Goal: Transaction & Acquisition: Book appointment/travel/reservation

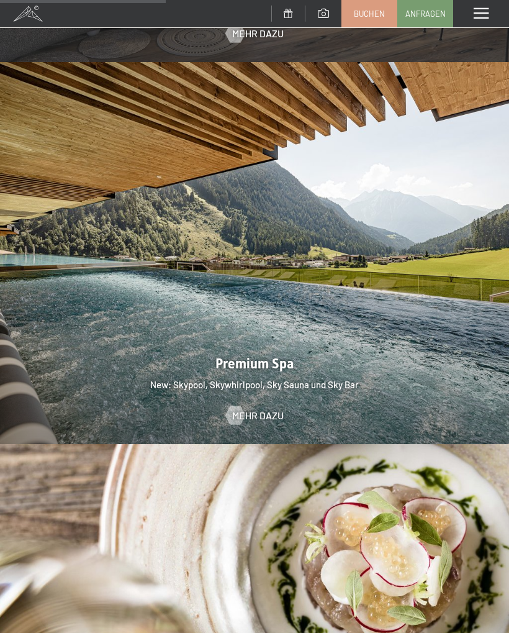
scroll to position [1525, 0]
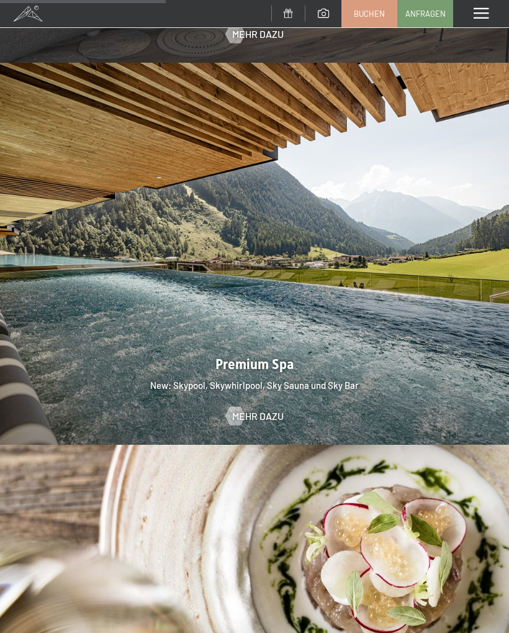
click at [486, 12] on span at bounding box center [481, 13] width 15 height 11
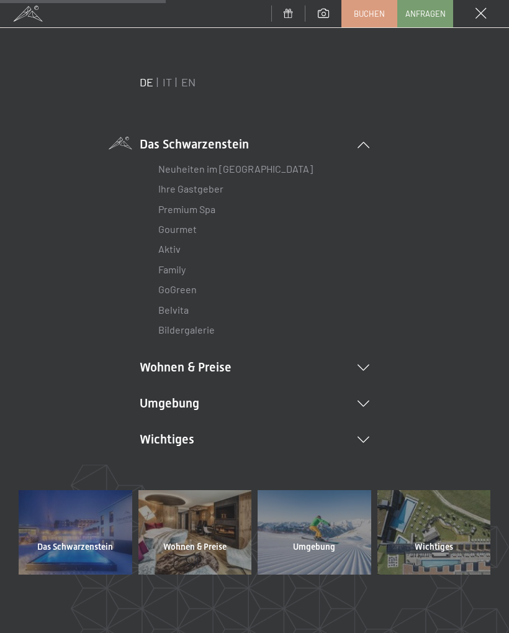
click at [371, 358] on div "DE IT EN Das Schwarzenstein Neuheiten im Schwarzenstein Ihre Gastgeber Premium …" at bounding box center [255, 283] width 472 height 416
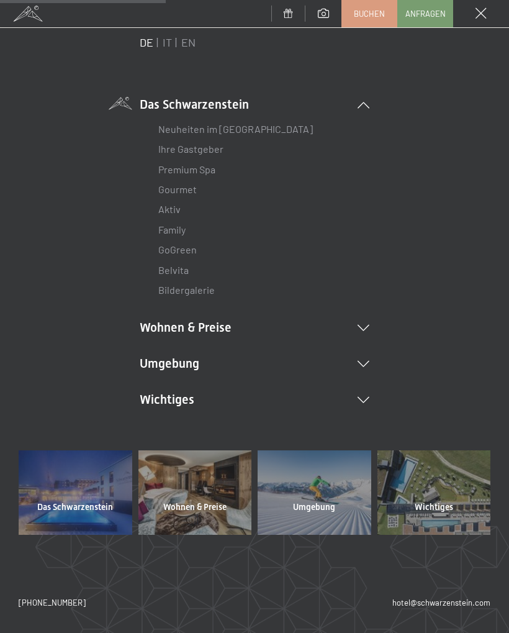
scroll to position [37, 0]
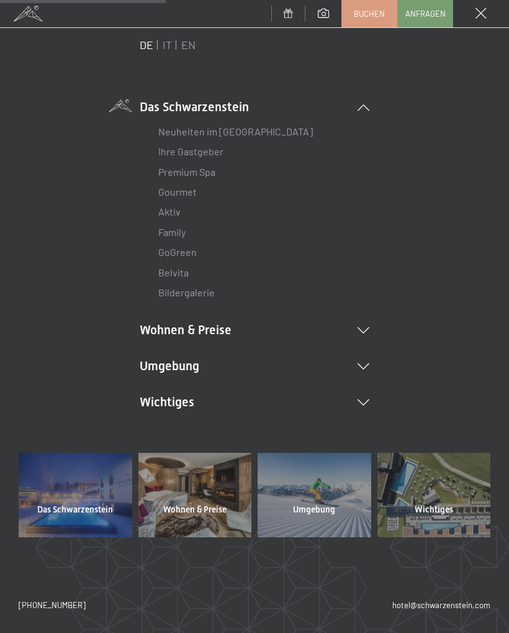
click at [201, 486] on div at bounding box center [196, 495] width 114 height 84
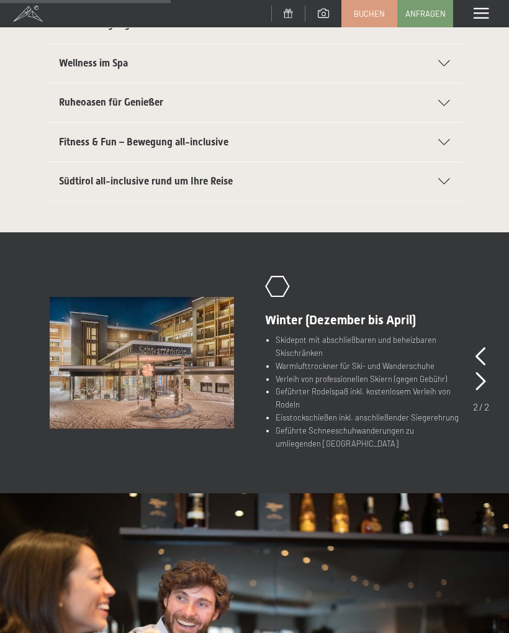
scroll to position [409, 0]
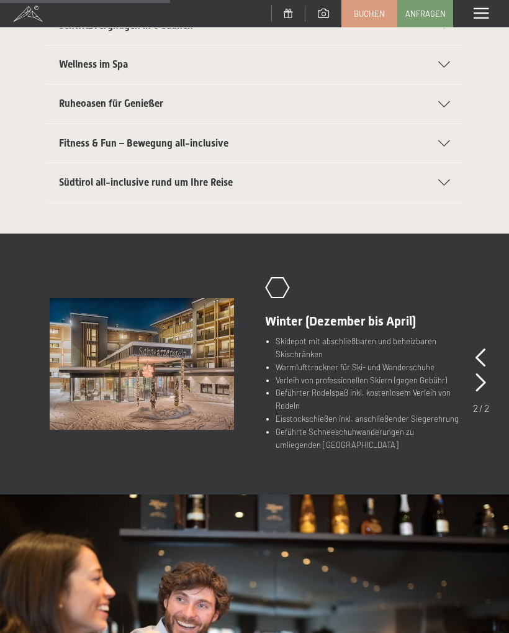
click at [483, 348] on icon at bounding box center [481, 357] width 11 height 19
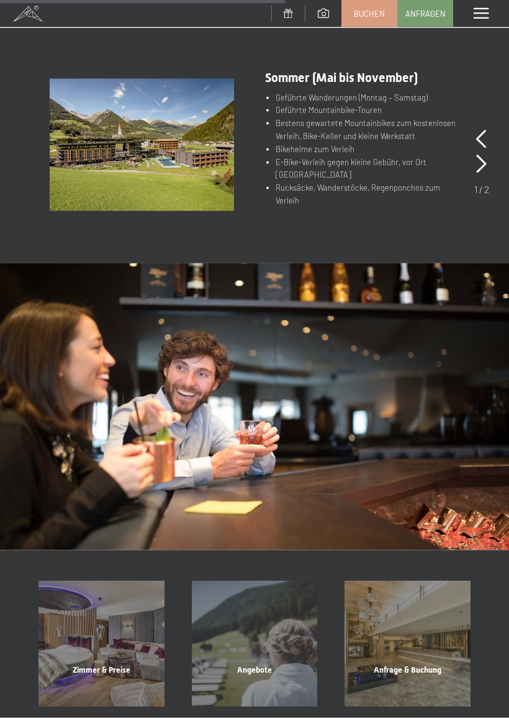
scroll to position [617, 0]
click at [262, 632] on div "Angebote" at bounding box center [254, 685] width 153 height 42
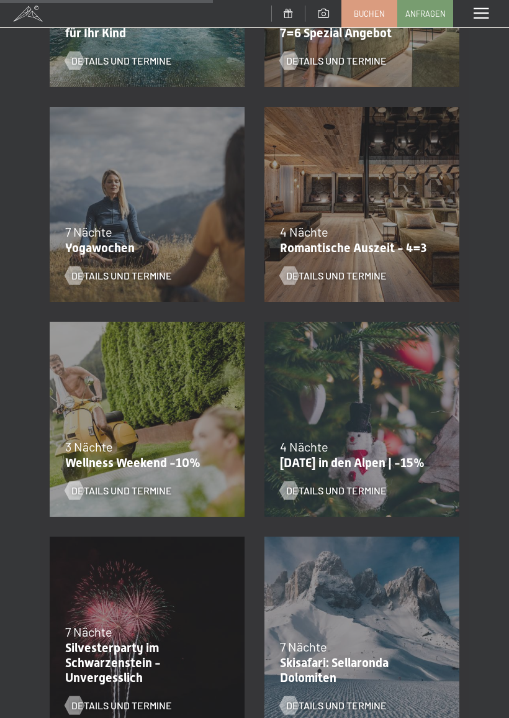
scroll to position [832, 0]
click at [135, 483] on span "Details und Termine" at bounding box center [121, 490] width 101 height 14
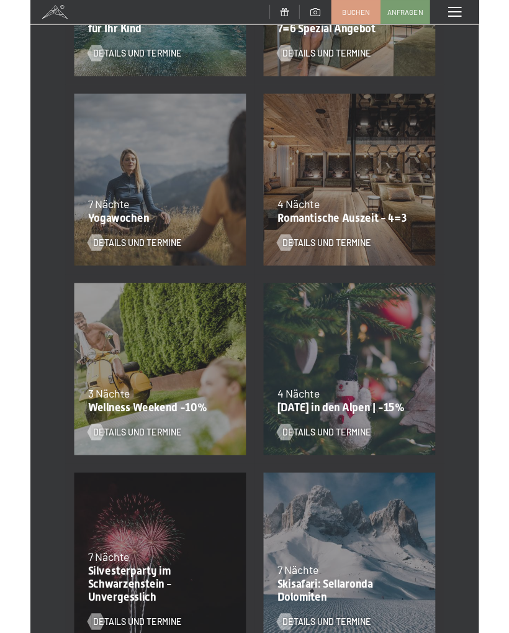
scroll to position [0, 0]
